Goal: Information Seeking & Learning: Learn about a topic

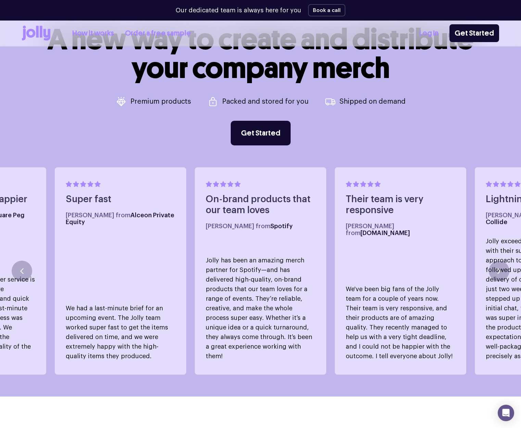
scroll to position [339, 0]
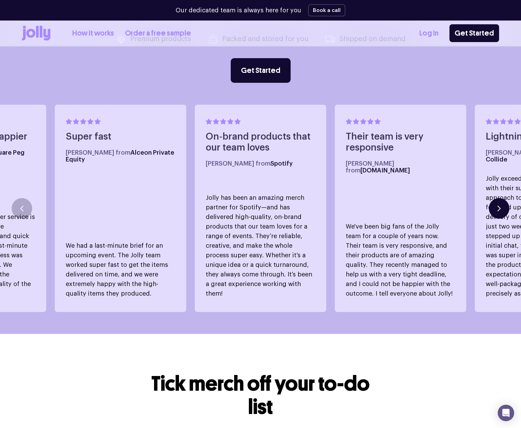
click at [499, 206] on icon "button" at bounding box center [498, 209] width 3 height 6
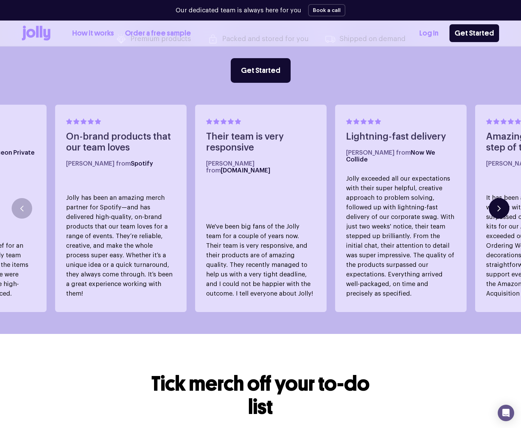
click at [499, 206] on icon "button" at bounding box center [498, 209] width 3 height 6
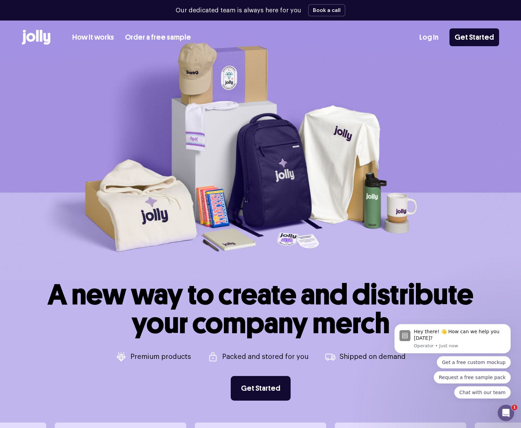
scroll to position [0, 0]
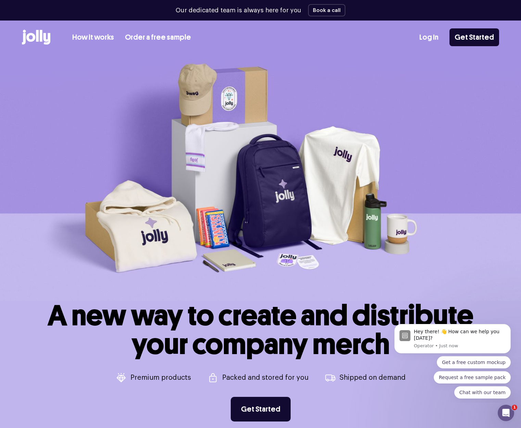
click at [100, 38] on link "How it works" at bounding box center [93, 37] width 42 height 11
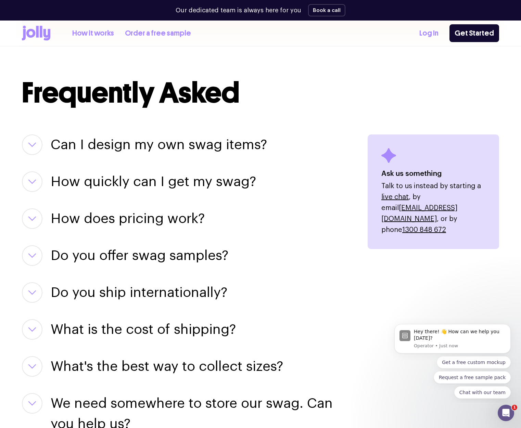
scroll to position [907, 0]
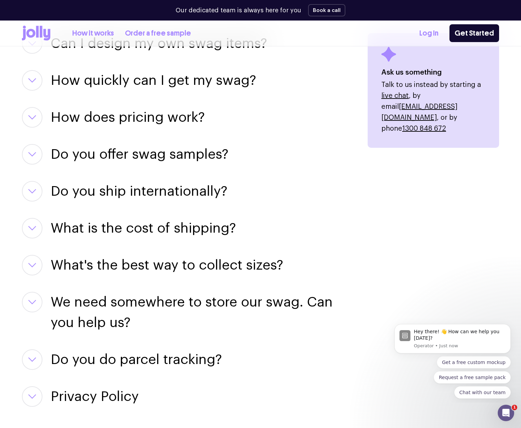
click at [33, 155] on icon "button" at bounding box center [32, 154] width 7 height 3
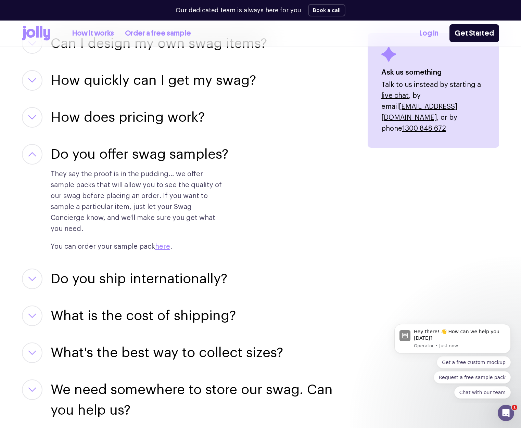
click at [33, 155] on icon "button" at bounding box center [32, 154] width 8 height 5
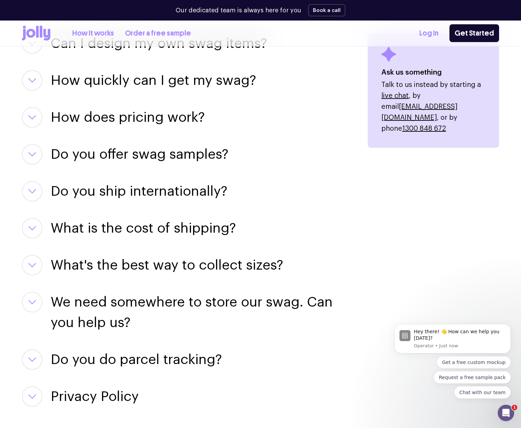
click at [36, 193] on icon "button" at bounding box center [32, 191] width 8 height 5
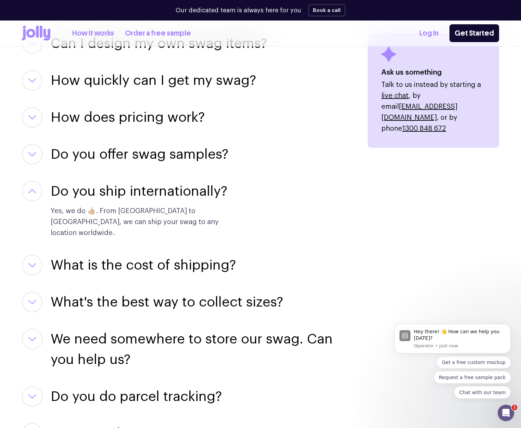
click at [36, 193] on icon "button" at bounding box center [32, 190] width 7 height 3
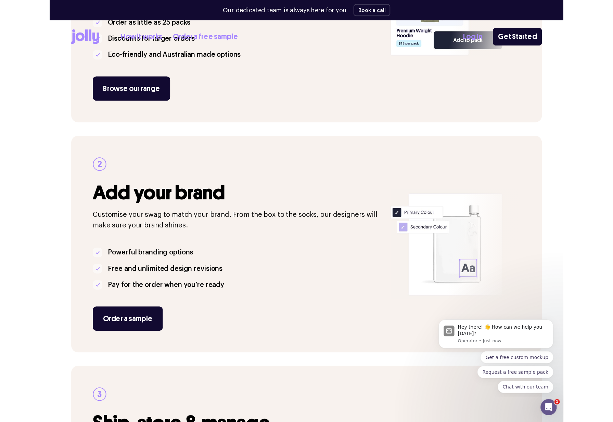
scroll to position [0, 0]
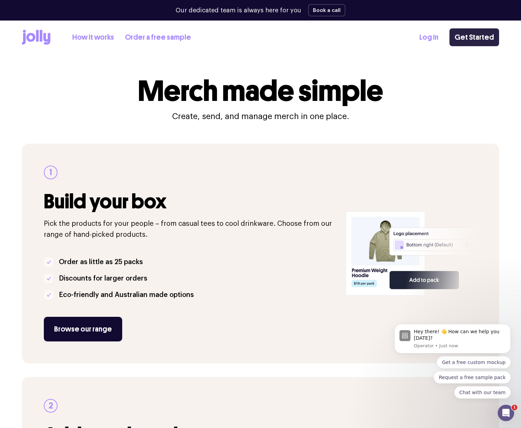
click at [478, 41] on link "Get Started" at bounding box center [474, 37] width 50 height 18
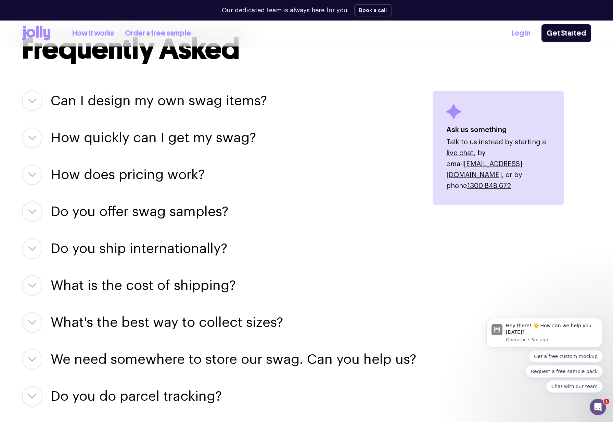
scroll to position [960, 0]
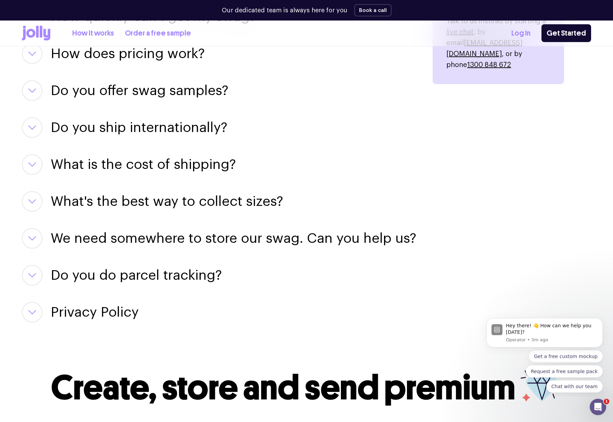
click at [29, 274] on icon "button" at bounding box center [32, 275] width 7 height 3
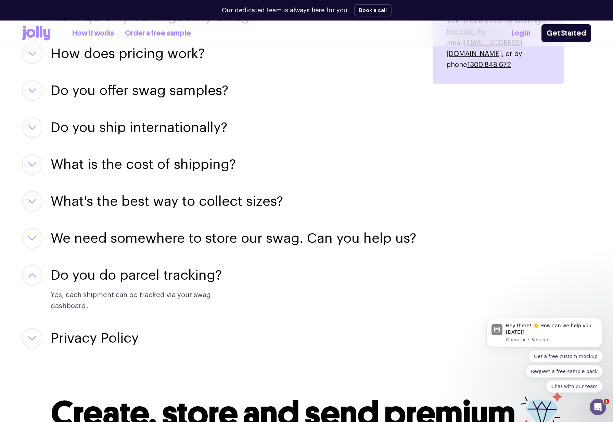
click at [39, 228] on button "button" at bounding box center [32, 238] width 21 height 21
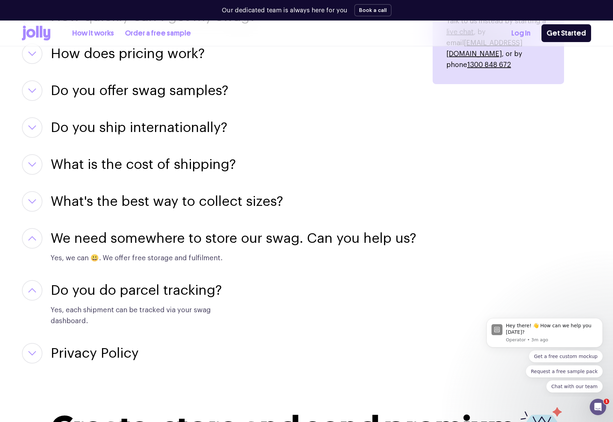
click at [33, 191] on button "button" at bounding box center [32, 201] width 21 height 21
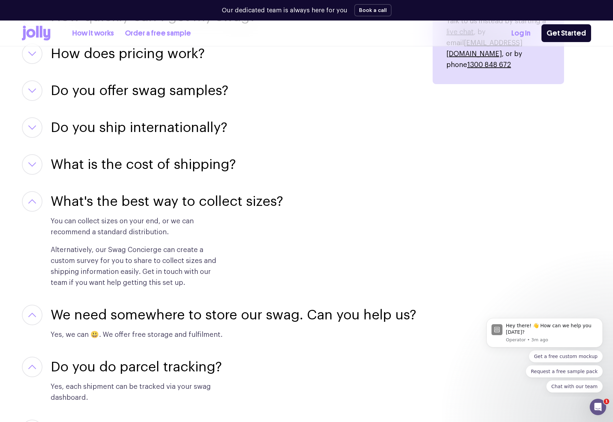
click at [28, 162] on icon "button" at bounding box center [32, 164] width 8 height 5
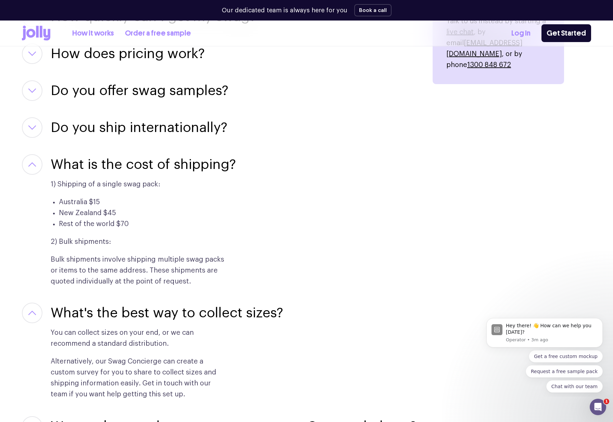
click at [37, 117] on button "button" at bounding box center [32, 127] width 21 height 21
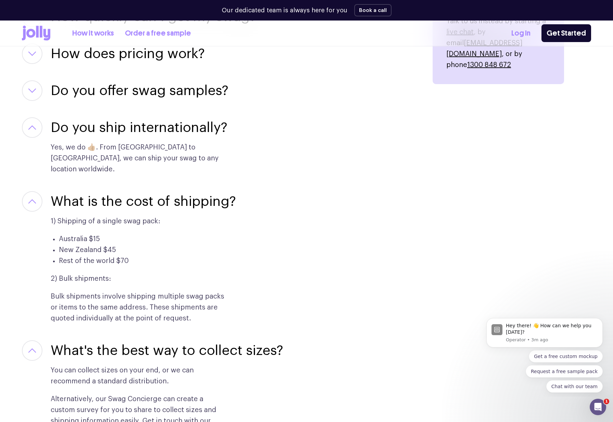
click at [30, 80] on button "button" at bounding box center [32, 90] width 21 height 21
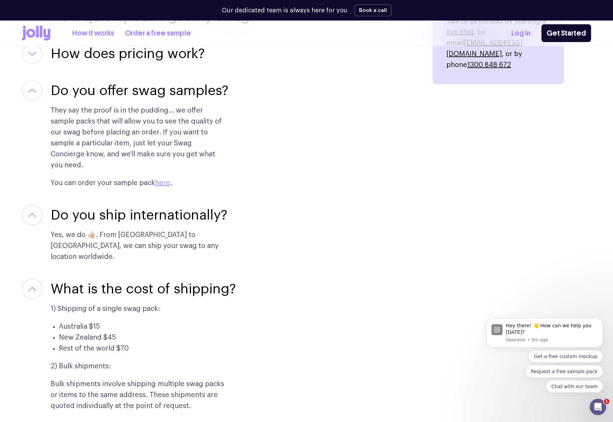
scroll to position [732, 0]
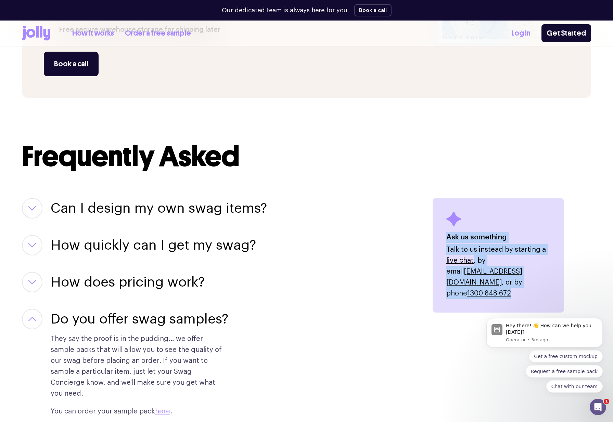
drag, startPoint x: 567, startPoint y: 283, endPoint x: 429, endPoint y: 170, distance: 178.5
drag, startPoint x: 426, startPoint y: 169, endPoint x: 567, endPoint y: 291, distance: 187.0
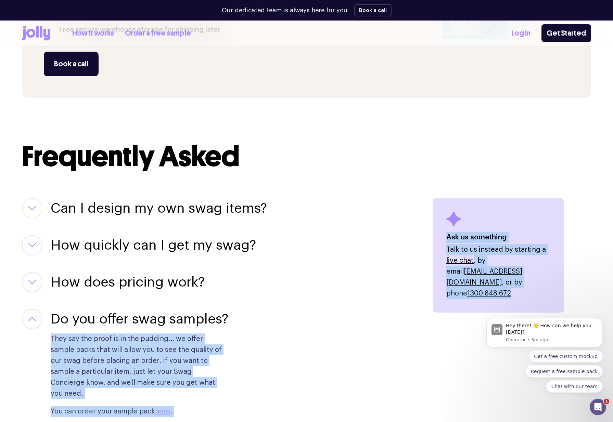
drag, startPoint x: 565, startPoint y: 290, endPoint x: 403, endPoint y: 174, distance: 199.1
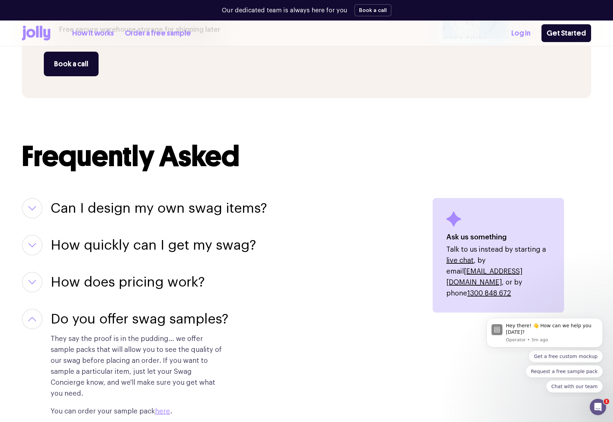
drag, startPoint x: 394, startPoint y: 173, endPoint x: 392, endPoint y: 181, distance: 8.7
click at [363, 198] on div "Can I design my own swag items? For sure! Our team of designers can help you pe…" at bounding box center [219, 208] width 394 height 21
click at [238, 198] on h3 "Can I design my own swag items?" at bounding box center [159, 208] width 216 height 21
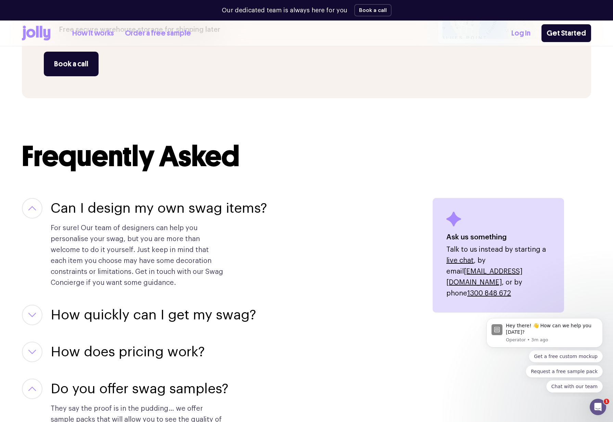
click at [259, 198] on h3 "Can I design my own swag items?" at bounding box center [159, 208] width 216 height 21
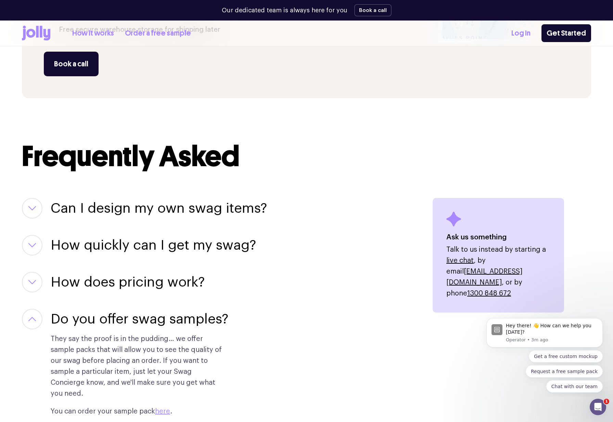
click at [231, 235] on h3 "How quickly can I get my swag?" at bounding box center [153, 245] width 205 height 21
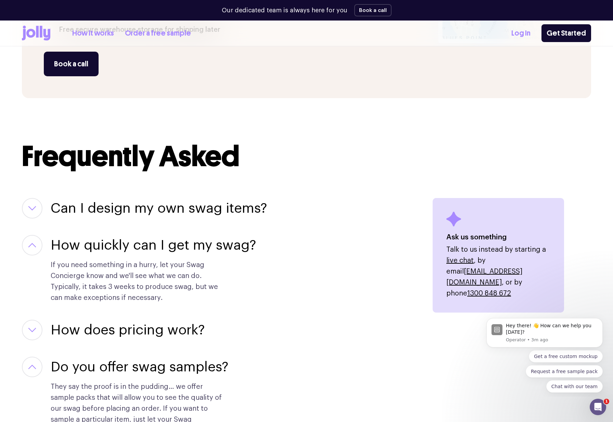
click at [231, 235] on h3 "How quickly can I get my swag?" at bounding box center [153, 245] width 205 height 21
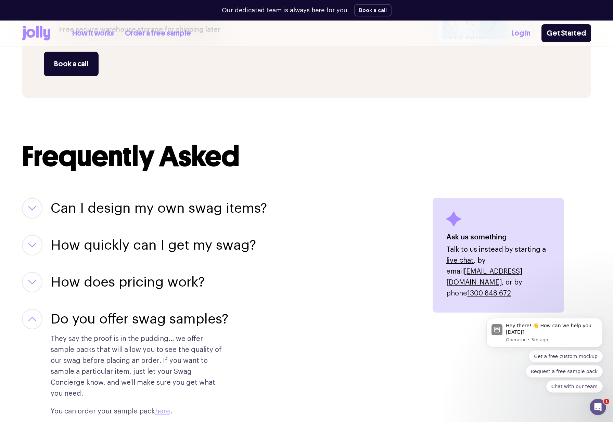
click at [192, 272] on h3 "How does pricing work?" at bounding box center [128, 282] width 154 height 21
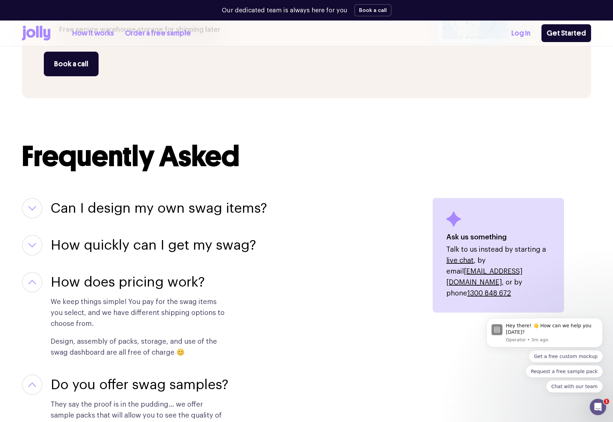
click at [192, 272] on h3 "How does pricing work?" at bounding box center [128, 282] width 154 height 21
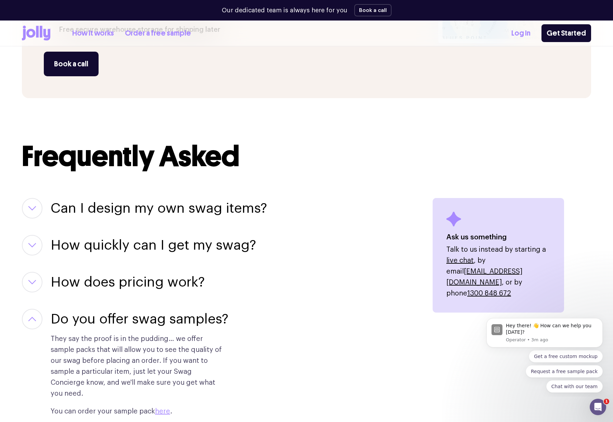
click at [186, 309] on h3 "Do you offer swag samples?" at bounding box center [140, 319] width 178 height 21
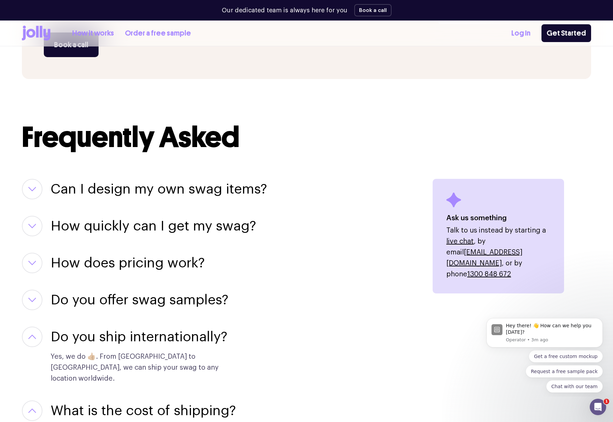
scroll to position [807, 0]
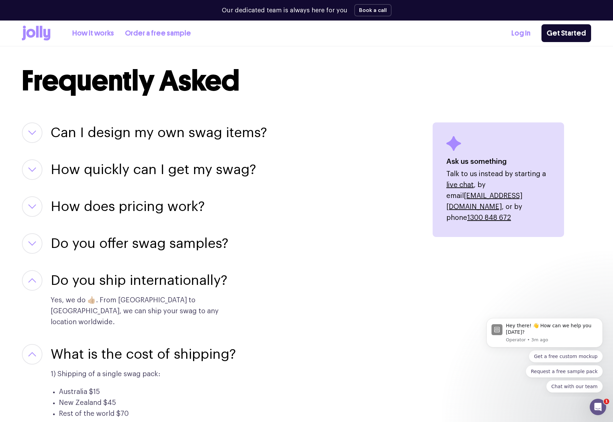
click at [222, 344] on h3 "What is the cost of shipping?" at bounding box center [143, 354] width 185 height 21
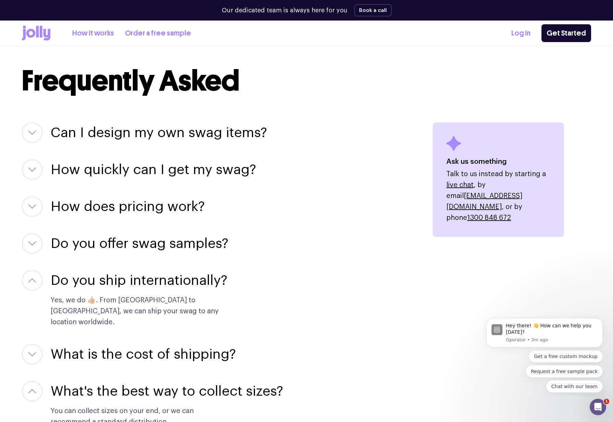
scroll to position [1005, 0]
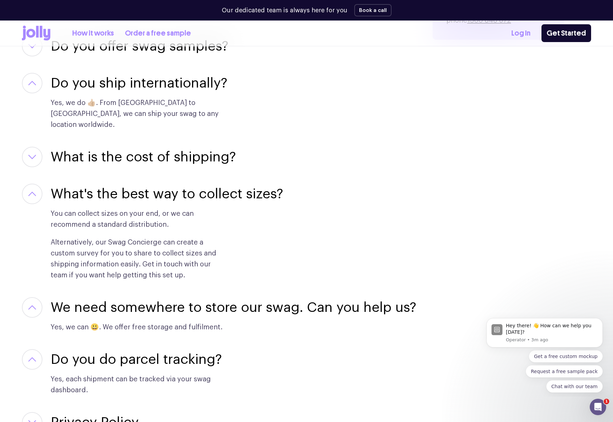
click at [209, 297] on h3 "We need somewhere to store our swag. Can you help us?" at bounding box center [233, 307] width 365 height 21
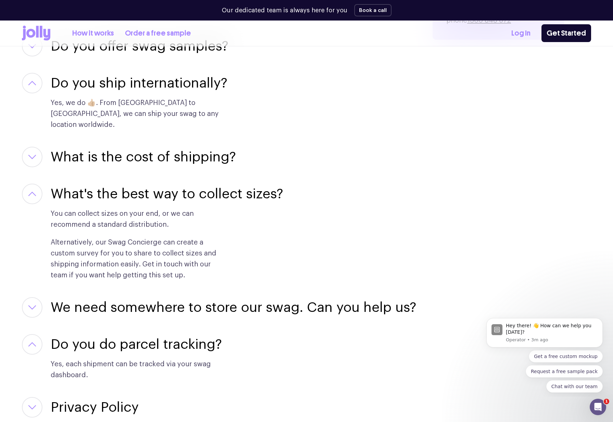
click at [161, 184] on h3 "What's the best way to collect sizes?" at bounding box center [167, 194] width 232 height 21
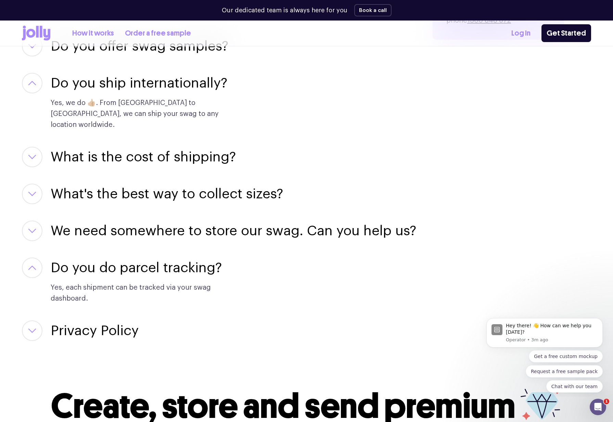
click at [138, 258] on h3 "Do you do parcel tracking?" at bounding box center [136, 268] width 171 height 21
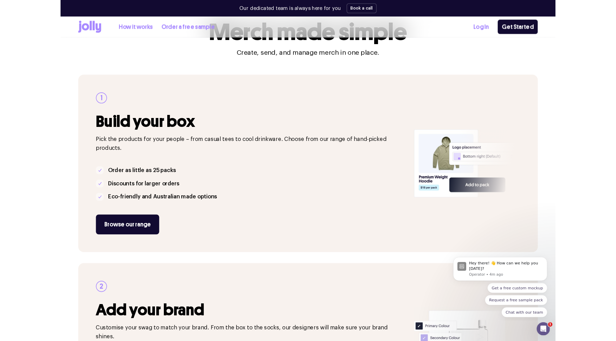
scroll to position [0, 0]
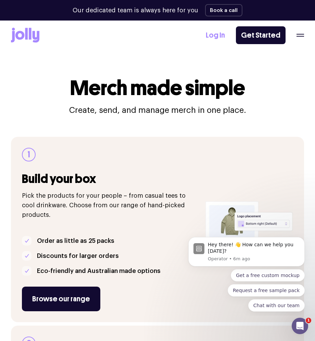
click at [300, 36] on icon "button" at bounding box center [300, 35] width 8 height 3
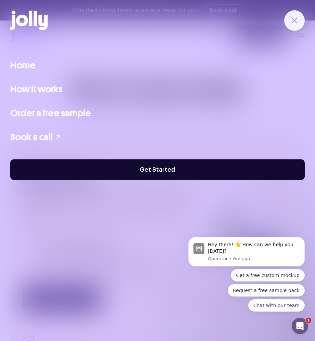
drag, startPoint x: 299, startPoint y: 17, endPoint x: 302, endPoint y: 24, distance: 8.1
click at [299, 17] on button "button" at bounding box center [294, 20] width 21 height 21
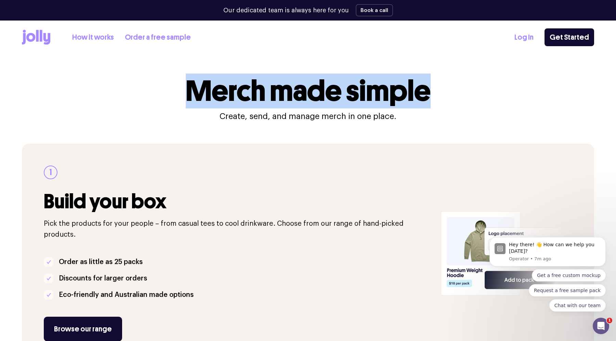
drag, startPoint x: 453, startPoint y: 90, endPoint x: 187, endPoint y: 93, distance: 265.8
click at [187, 93] on div "Merch made simple Create, send, and manage merch in one place." at bounding box center [308, 99] width 572 height 45
click at [187, 93] on h1 "Merch made simple" at bounding box center [308, 91] width 245 height 29
drag, startPoint x: 186, startPoint y: 95, endPoint x: 404, endPoint y: 118, distance: 218.4
click at [404, 118] on div "Merch made simple Create, send, and manage merch in one place." at bounding box center [308, 99] width 572 height 45
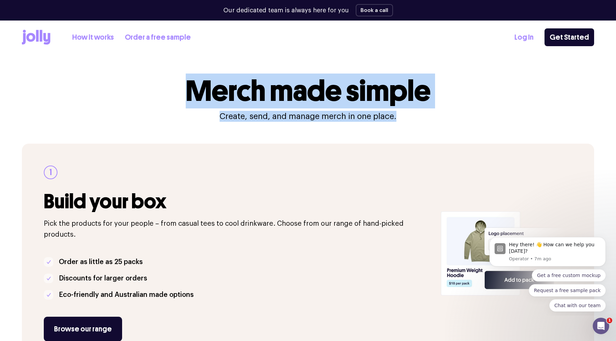
click at [404, 118] on div "Merch made simple Create, send, and manage merch in one place." at bounding box center [308, 99] width 572 height 45
drag, startPoint x: 407, startPoint y: 118, endPoint x: 173, endPoint y: 89, distance: 235.1
click at [173, 89] on div "Merch made simple Create, send, and manage merch in one place." at bounding box center [308, 99] width 572 height 45
click at [174, 89] on div "Merch made simple Create, send, and manage merch in one place." at bounding box center [308, 99] width 572 height 45
drag, startPoint x: 183, startPoint y: 88, endPoint x: 399, endPoint y: 117, distance: 218.2
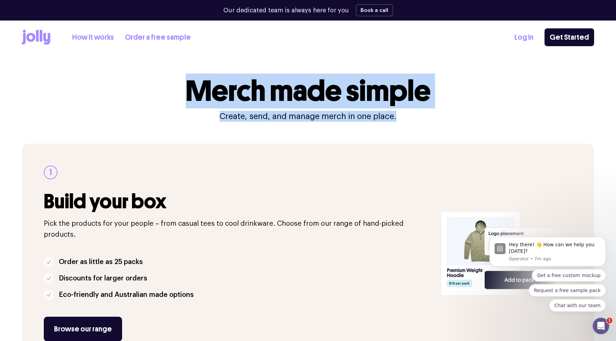
click at [399, 117] on div "Merch made simple Create, send, and manage merch in one place." at bounding box center [308, 99] width 572 height 45
click at [400, 117] on div "Merch made simple Create, send, and manage merch in one place." at bounding box center [308, 99] width 572 height 45
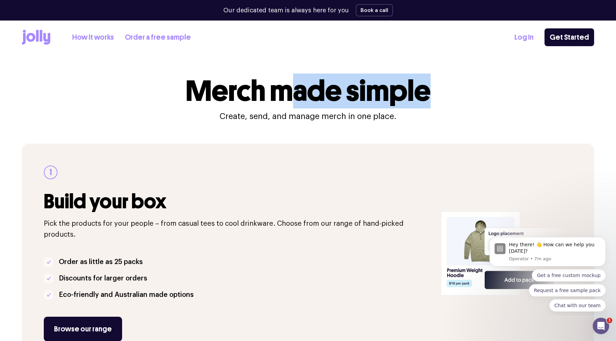
drag, startPoint x: 408, startPoint y: 115, endPoint x: 277, endPoint y: 96, distance: 131.8
click at [285, 95] on div "Merch made simple Create, send, and manage merch in one place." at bounding box center [308, 99] width 572 height 45
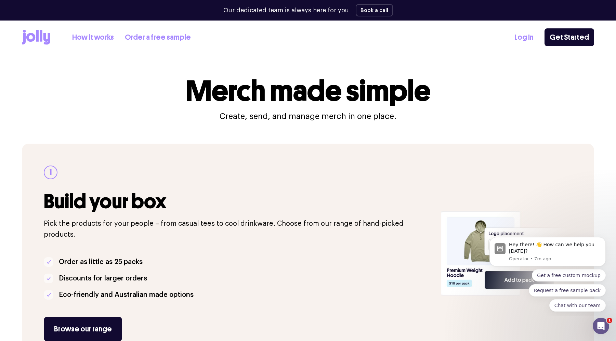
click at [272, 95] on h1 "Merch made simple" at bounding box center [308, 91] width 245 height 29
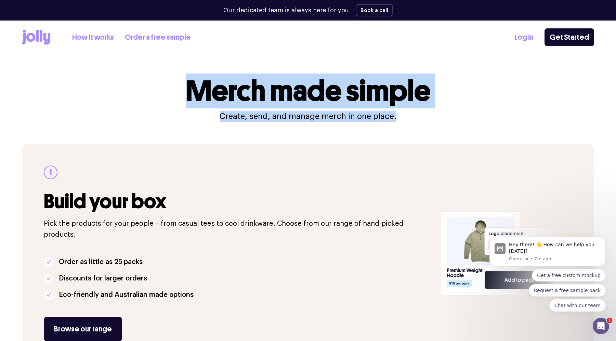
drag, startPoint x: 188, startPoint y: 91, endPoint x: 400, endPoint y: 119, distance: 214.3
click at [400, 119] on div "Merch made simple Create, send, and manage merch in one place." at bounding box center [308, 99] width 572 height 45
click at [417, 114] on div "Merch made simple Create, send, and manage merch in one place." at bounding box center [308, 99] width 572 height 45
drag, startPoint x: 417, startPoint y: 113, endPoint x: 175, endPoint y: 91, distance: 243.2
click at [125, 94] on div "Merch made simple Create, send, and manage merch in one place." at bounding box center [308, 99] width 572 height 45
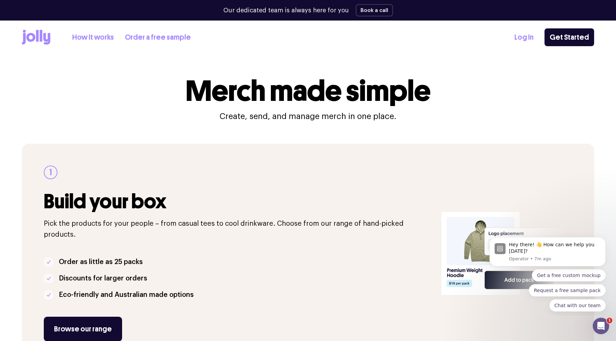
click at [190, 89] on h1 "Merch made simple" at bounding box center [308, 91] width 245 height 29
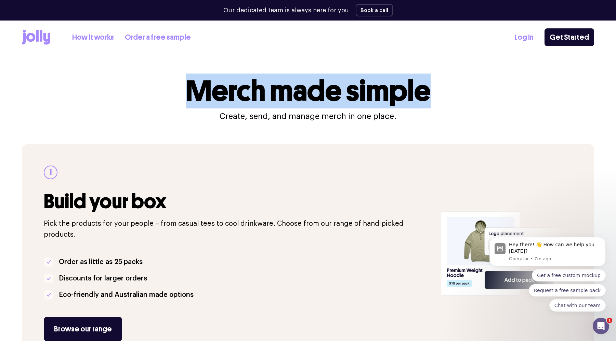
drag, startPoint x: 187, startPoint y: 90, endPoint x: 423, endPoint y: 120, distance: 237.6
click at [423, 120] on div "Merch made simple Create, send, and manage merch in one place." at bounding box center [308, 99] width 572 height 45
drag, startPoint x: 420, startPoint y: 120, endPoint x: 411, endPoint y: 120, distance: 8.9
click at [420, 120] on div "Merch made simple Create, send, and manage merch in one place." at bounding box center [308, 99] width 572 height 45
drag, startPoint x: 404, startPoint y: 118, endPoint x: 188, endPoint y: 91, distance: 217.2
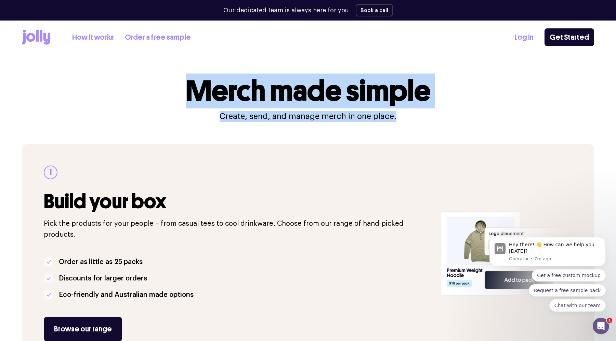
click at [188, 91] on div "Merch made simple Create, send, and manage merch in one place." at bounding box center [308, 99] width 572 height 45
click at [188, 91] on h1 "Merch made simple" at bounding box center [308, 91] width 245 height 29
drag, startPoint x: 180, startPoint y: 94, endPoint x: 384, endPoint y: 142, distance: 210.1
click at [407, 119] on div "Merch made simple Create, send, and manage merch in one place." at bounding box center [308, 99] width 572 height 45
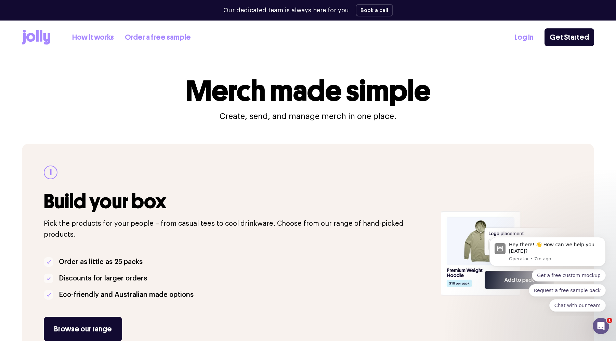
click at [390, 145] on div "1 Build your box Pick the products for your people – from casual tees to cool d…" at bounding box center [308, 254] width 572 height 220
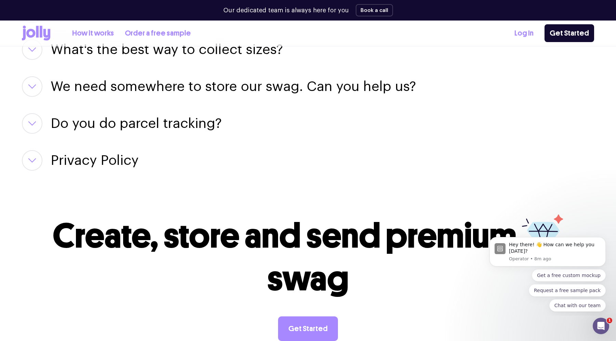
scroll to position [1304, 0]
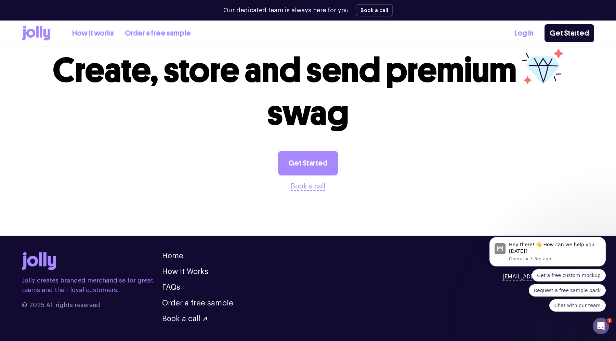
drag, startPoint x: 358, startPoint y: 172, endPoint x: 323, endPoint y: 167, distance: 35.9
click at [325, 167] on section "Create, store and send premium swag Get Started Book a call" at bounding box center [308, 120] width 616 height 187
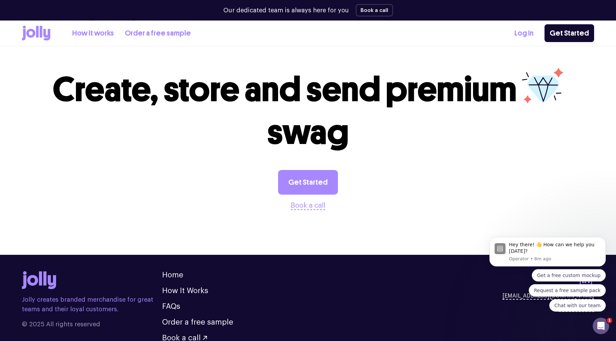
scroll to position [1283, 0]
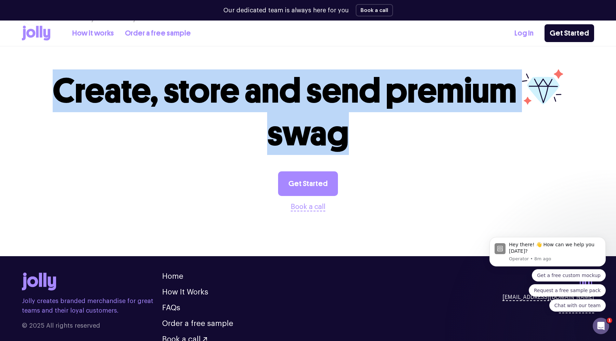
drag, startPoint x: 380, startPoint y: 122, endPoint x: 57, endPoint y: 75, distance: 326.6
click at [57, 75] on p "Create, store and send premium swag" at bounding box center [308, 112] width 572 height 86
click at [24, 69] on p "Create, store and send premium swag" at bounding box center [308, 112] width 572 height 86
drag, startPoint x: 23, startPoint y: 70, endPoint x: 383, endPoint y: 110, distance: 362.8
click at [383, 110] on p "Create, store and send premium swag" at bounding box center [308, 112] width 572 height 86
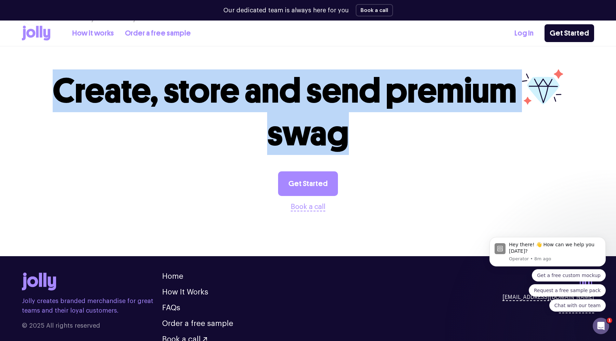
click at [390, 117] on p "Create, store and send premium swag" at bounding box center [308, 112] width 572 height 86
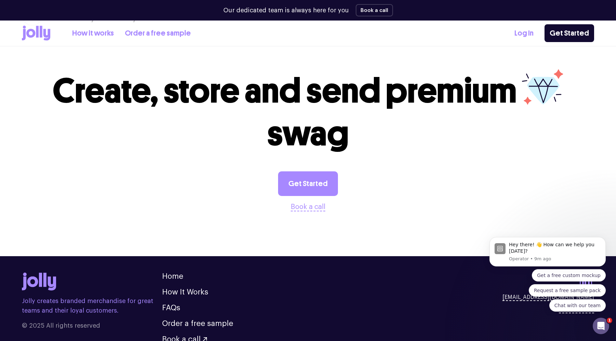
click at [400, 121] on p "Create, store and send premium swag" at bounding box center [308, 112] width 572 height 86
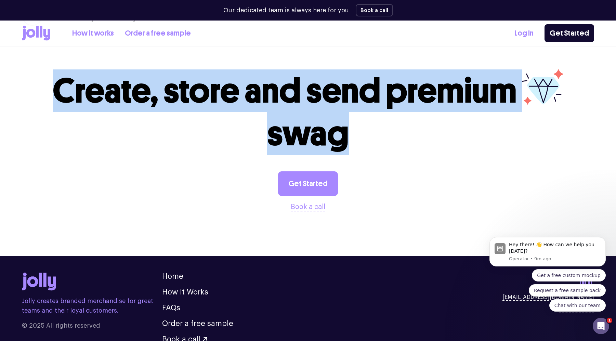
drag, startPoint x: 417, startPoint y: 124, endPoint x: 38, endPoint y: 70, distance: 382.8
click at [38, 70] on p "Create, store and send premium swag" at bounding box center [308, 112] width 572 height 86
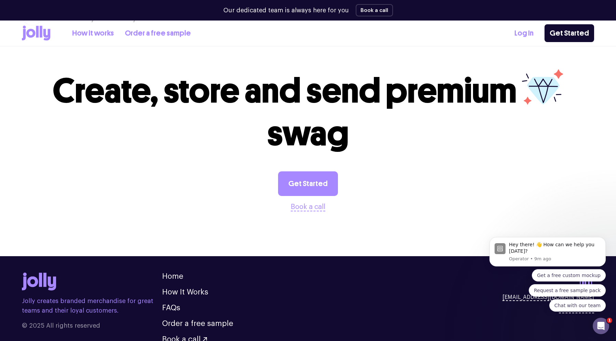
click at [32, 69] on p "Create, store and send premium swag" at bounding box center [308, 112] width 572 height 86
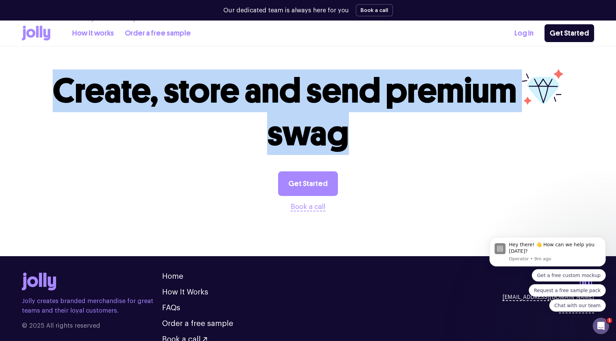
drag, startPoint x: 19, startPoint y: 67, endPoint x: 403, endPoint y: 135, distance: 389.2
click at [403, 135] on section "Create, store and send premium swag Get Started Book a call" at bounding box center [308, 141] width 616 height 187
drag, startPoint x: 403, startPoint y: 192, endPoint x: 46, endPoint y: 64, distance: 379.0
click at [48, 60] on section "Create, store and send premium swag Get Started Book a call" at bounding box center [308, 141] width 616 height 187
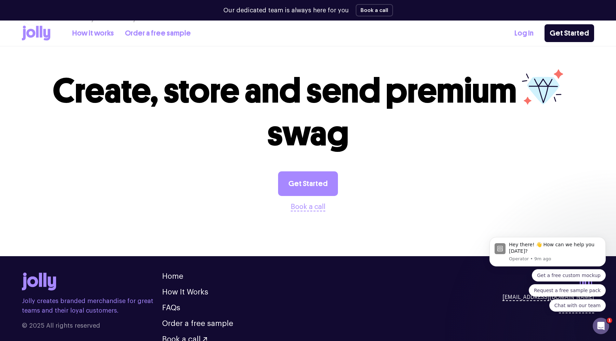
click at [44, 69] on p "Create, store and send premium swag" at bounding box center [308, 112] width 572 height 86
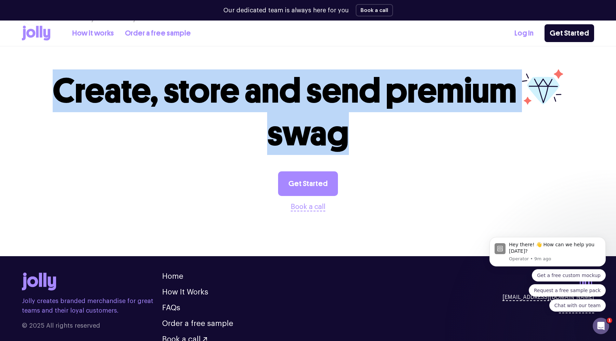
drag, startPoint x: 38, startPoint y: 67, endPoint x: 472, endPoint y: 118, distance: 437.0
click at [472, 118] on p "Create, store and send premium swag" at bounding box center [308, 112] width 572 height 86
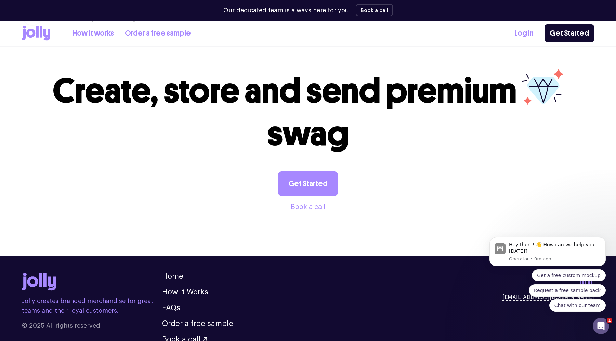
click at [463, 126] on p "Create, store and send premium swag" at bounding box center [308, 112] width 572 height 86
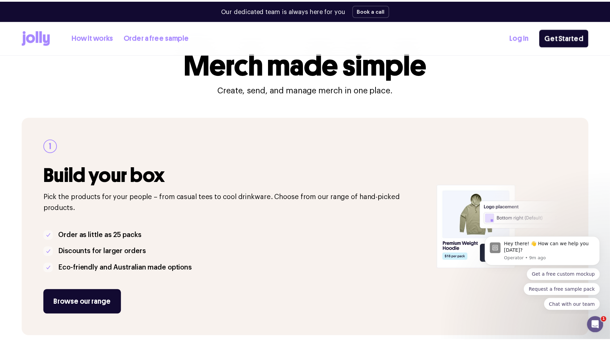
scroll to position [0, 0]
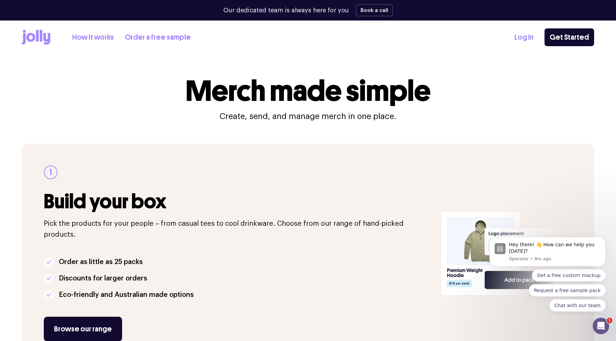
click at [518, 94] on div "Merch made simple Create, send, and manage merch in one place." at bounding box center [308, 99] width 572 height 45
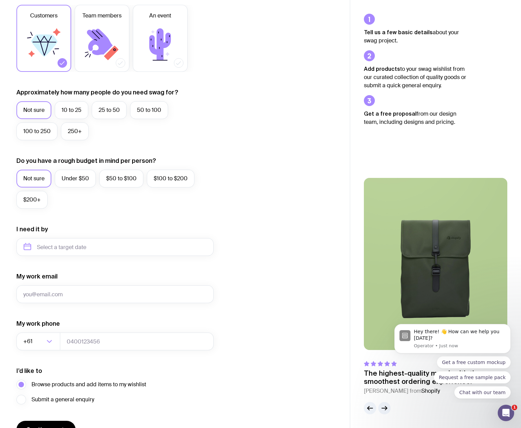
scroll to position [154, 0]
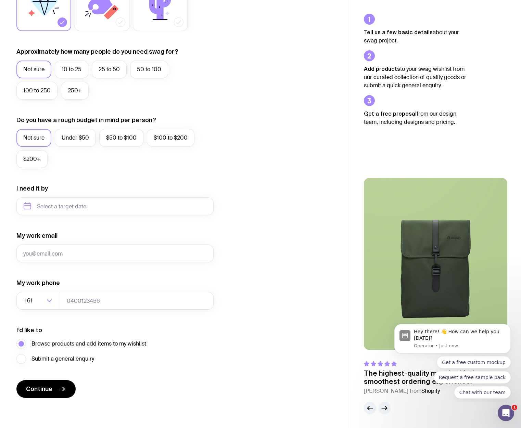
click at [387, 408] on icon "button" at bounding box center [384, 408] width 5 height 0
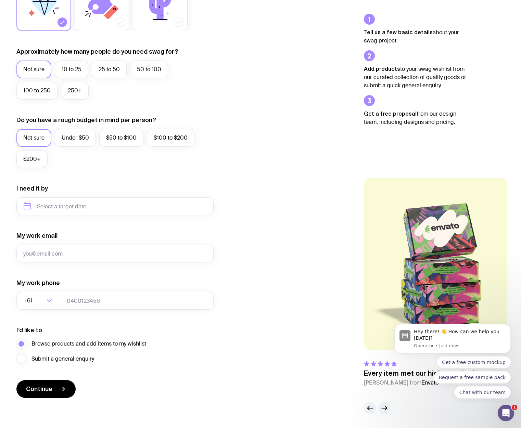
click at [387, 408] on icon "button" at bounding box center [384, 408] width 5 height 0
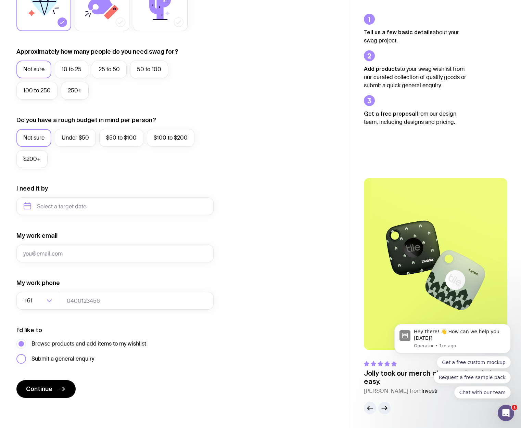
click at [74, 360] on span "Submit a general enquiry" at bounding box center [62, 359] width 63 height 8
click at [0, 0] on input "Submit a general enquiry" at bounding box center [0, 0] width 0 height 0
click at [80, 345] on span "Browse products and add items to my wishlist" at bounding box center [88, 344] width 115 height 8
click at [0, 0] on input "Browse products and add items to my wishlist" at bounding box center [0, 0] width 0 height 0
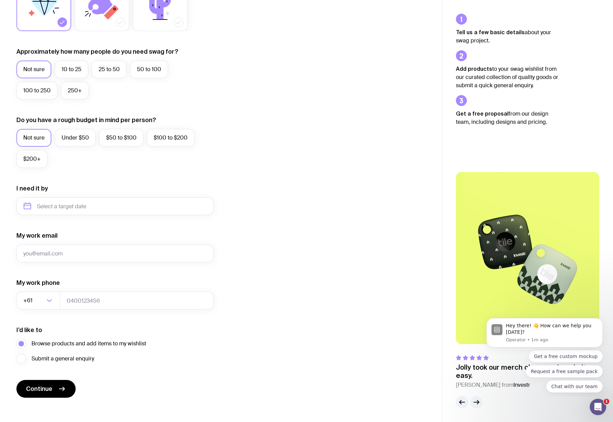
click at [475, 404] on icon "button" at bounding box center [476, 402] width 8 height 8
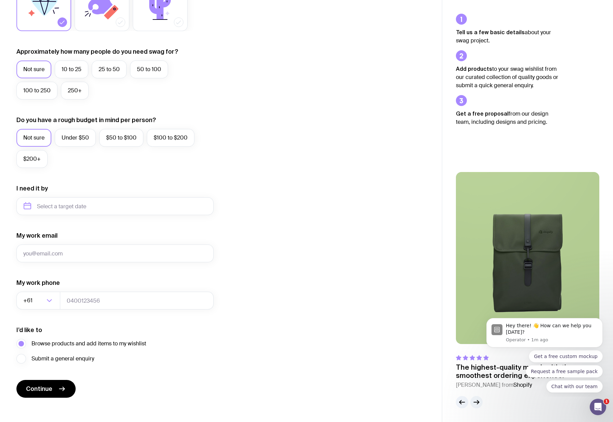
click at [475, 404] on icon "button" at bounding box center [476, 402] width 8 height 8
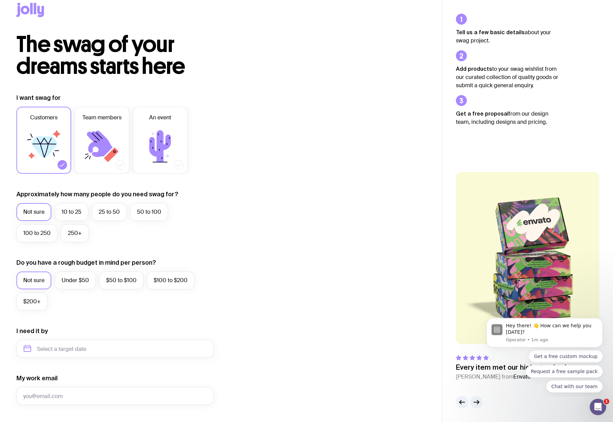
scroll to position [31, 0]
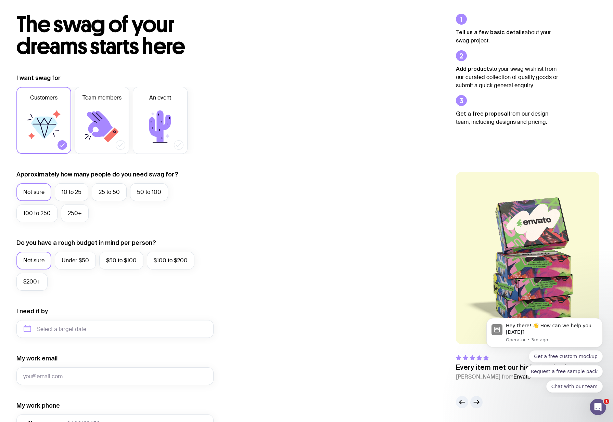
click at [91, 40] on span "The swag of your dreams starts here" at bounding box center [100, 35] width 169 height 49
drag, startPoint x: 336, startPoint y: 49, endPoint x: 223, endPoint y: 51, distance: 113.6
click at [336, 49] on div "The swag of your dreams starts here" at bounding box center [220, 36] width 409 height 44
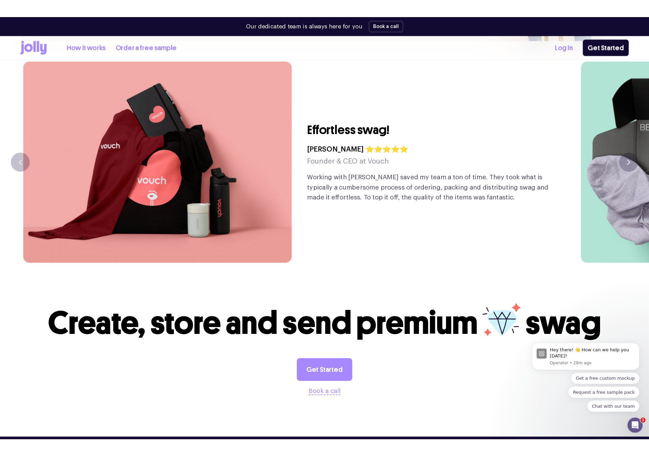
scroll to position [1560, 0]
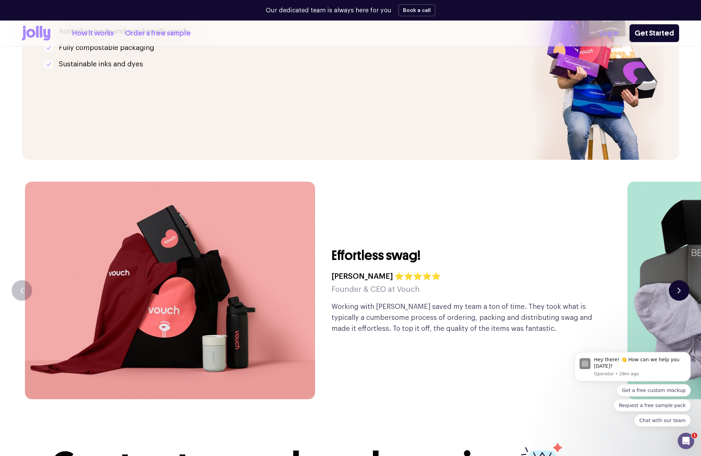
click at [609, 280] on button "button" at bounding box center [679, 290] width 21 height 21
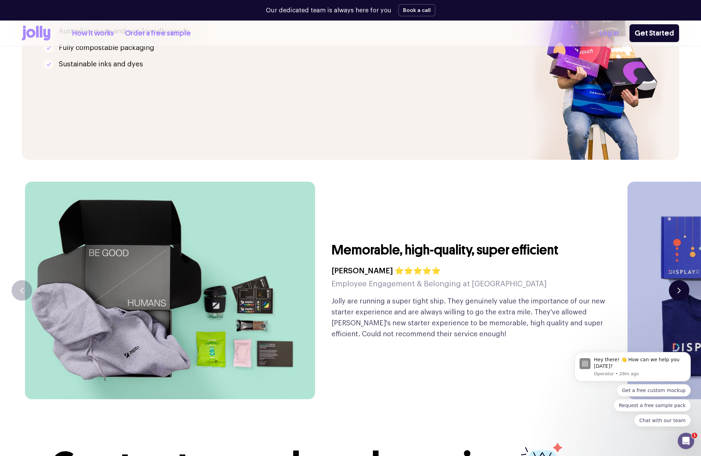
click at [609, 280] on button "button" at bounding box center [679, 290] width 21 height 21
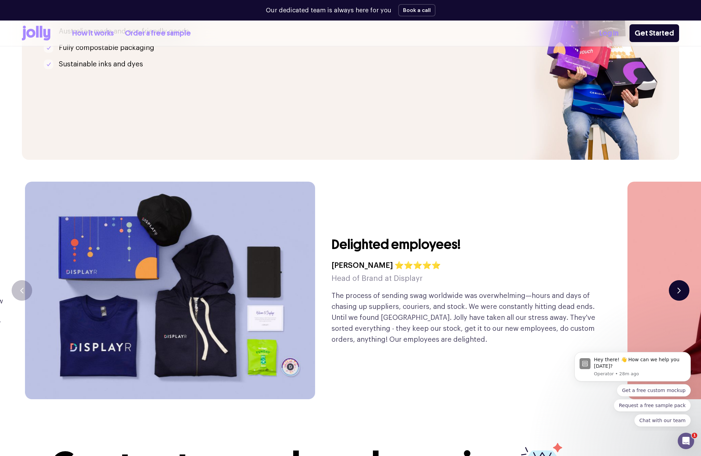
click at [609, 288] on icon "button" at bounding box center [678, 291] width 3 height 6
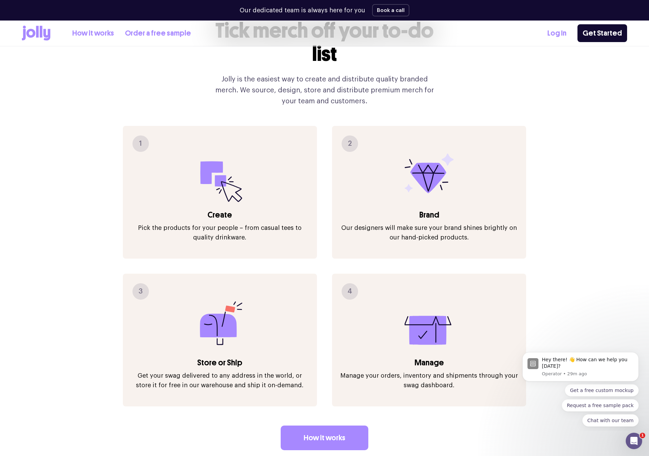
scroll to position [751, 0]
